Goal: Information Seeking & Learning: Learn about a topic

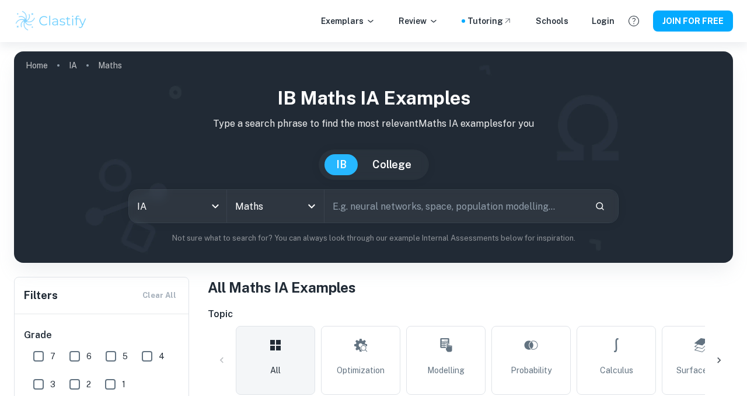
scroll to position [109, 0]
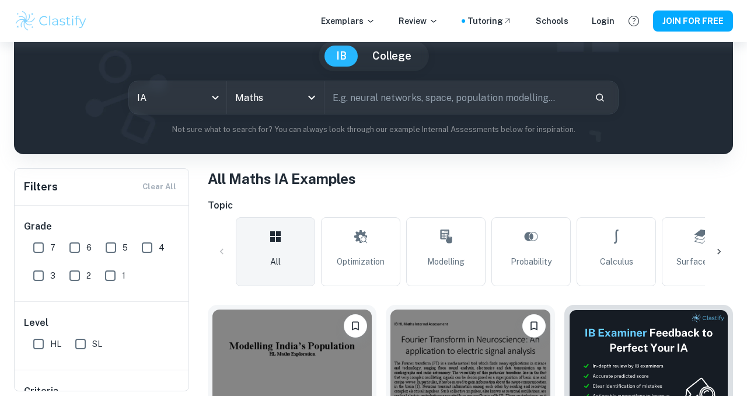
click at [431, 110] on input "text" at bounding box center [455, 97] width 261 height 33
type input "w"
type input "weather"
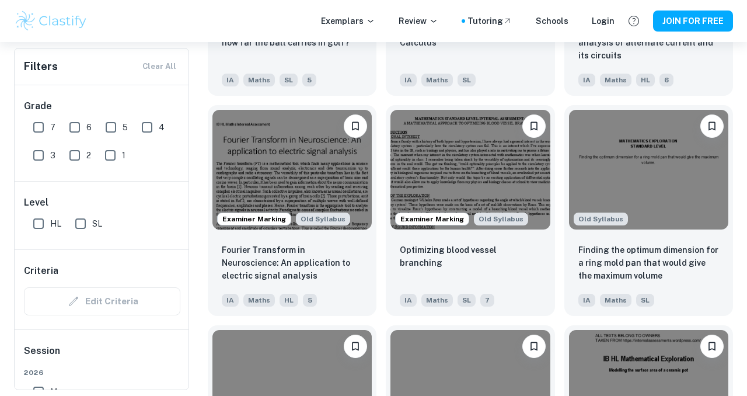
scroll to position [4707, 0]
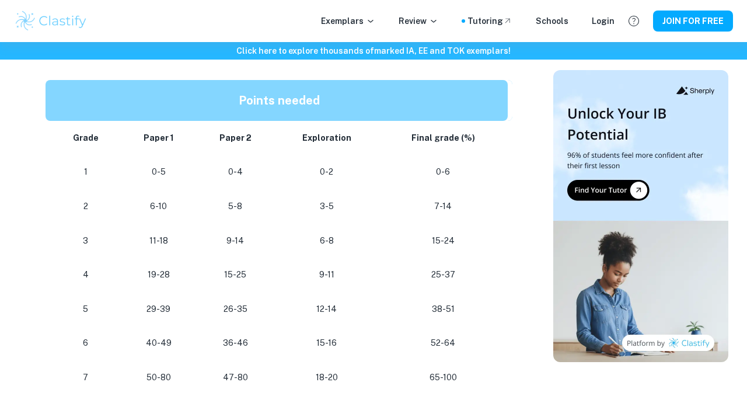
scroll to position [697, 0]
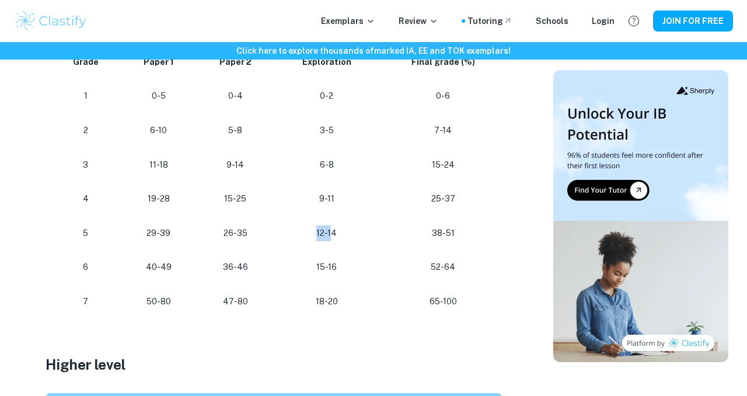
drag, startPoint x: 333, startPoint y: 237, endPoint x: 320, endPoint y: 236, distance: 12.9
click at [320, 236] on p "12-14" at bounding box center [326, 233] width 85 height 16
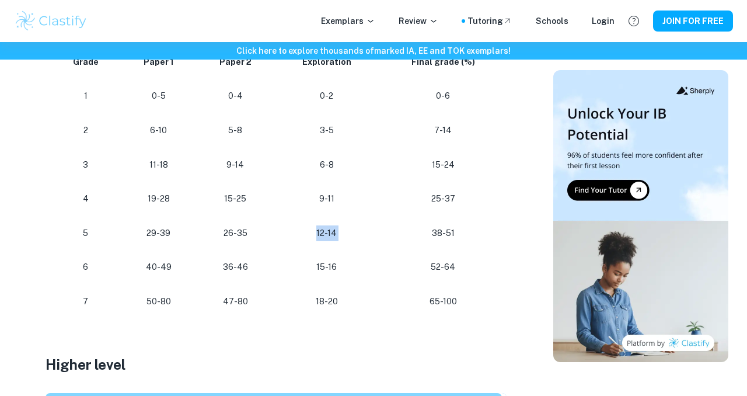
click at [342, 235] on p "12-14" at bounding box center [326, 233] width 85 height 16
drag, startPoint x: 342, startPoint y: 235, endPoint x: 318, endPoint y: 238, distance: 24.1
click at [318, 238] on p "12-14" at bounding box center [326, 233] width 85 height 16
drag, startPoint x: 318, startPoint y: 238, endPoint x: 333, endPoint y: 237, distance: 15.2
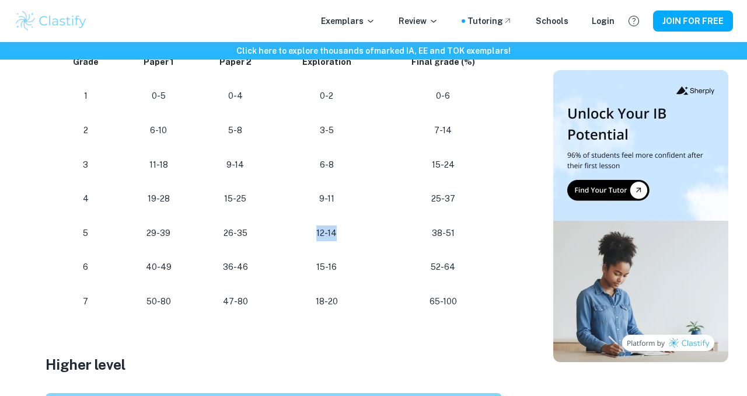
click at [333, 237] on p "12-14" at bounding box center [326, 233] width 85 height 16
drag, startPoint x: 333, startPoint y: 237, endPoint x: 325, endPoint y: 236, distance: 8.8
click at [325, 236] on p "12-14" at bounding box center [326, 233] width 85 height 16
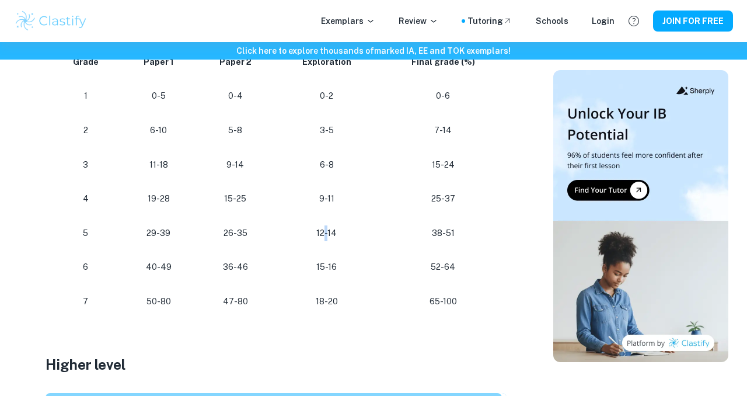
click at [329, 233] on p "12-14" at bounding box center [326, 233] width 85 height 16
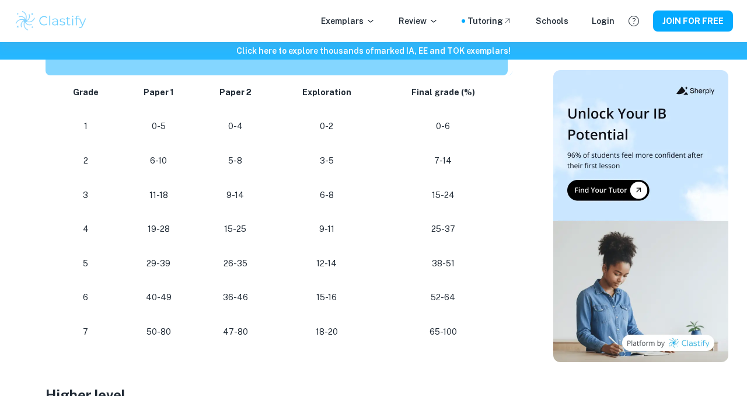
scroll to position [664, 0]
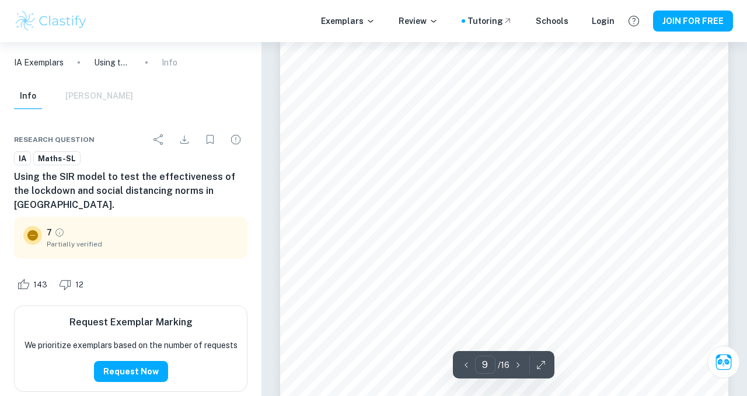
scroll to position [5114, 0]
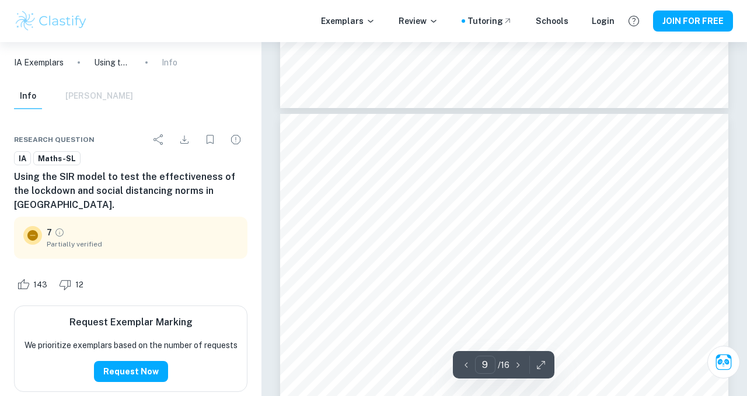
type input "10"
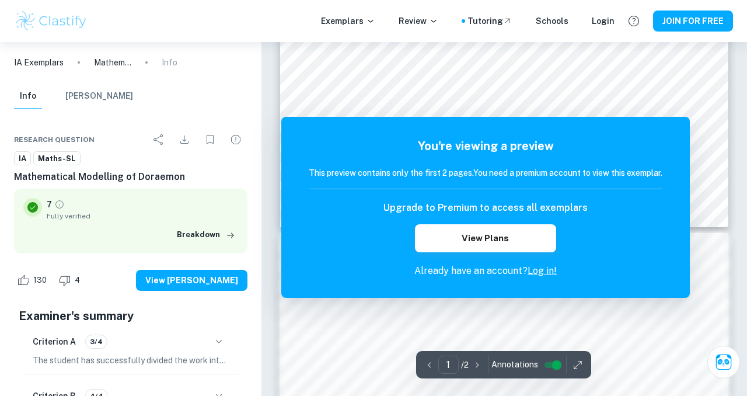
scroll to position [448, 0]
